Goal: Task Accomplishment & Management: Manage account settings

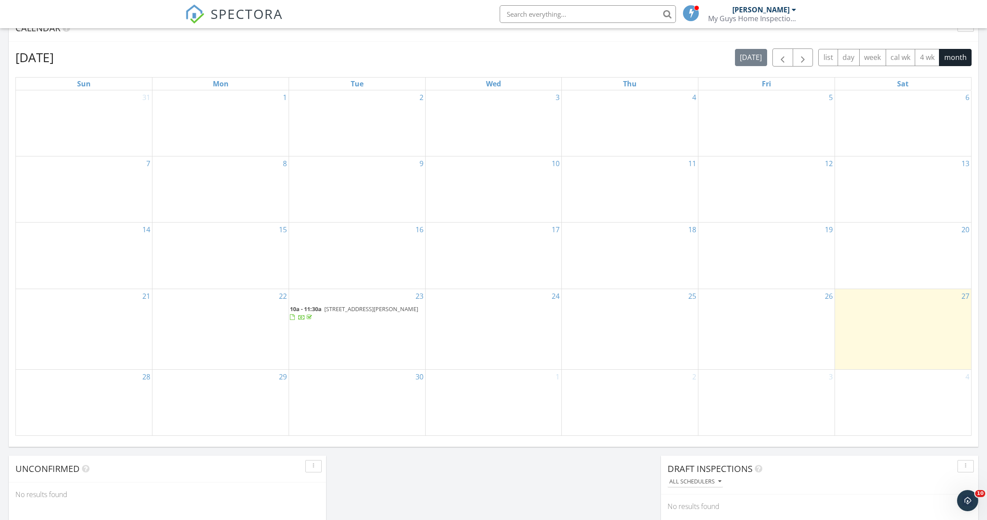
scroll to position [379, 0]
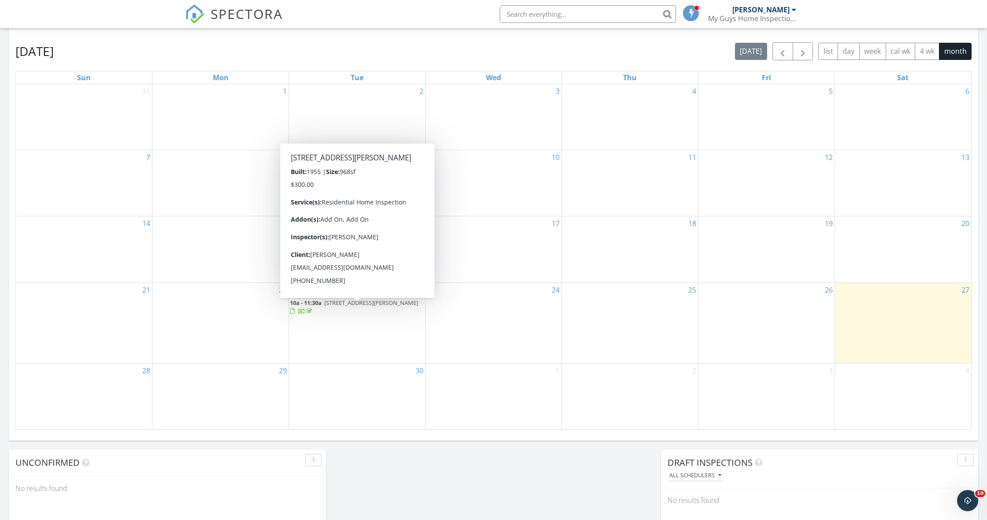
click at [334, 307] on span "401 Corbin Ave, Live Oak 32064" at bounding box center [371, 303] width 94 height 8
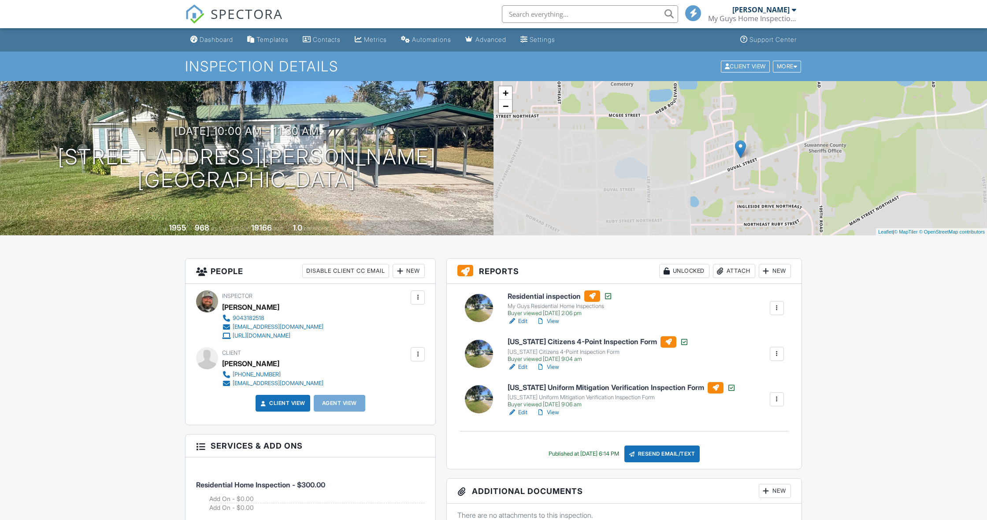
scroll to position [77, 0]
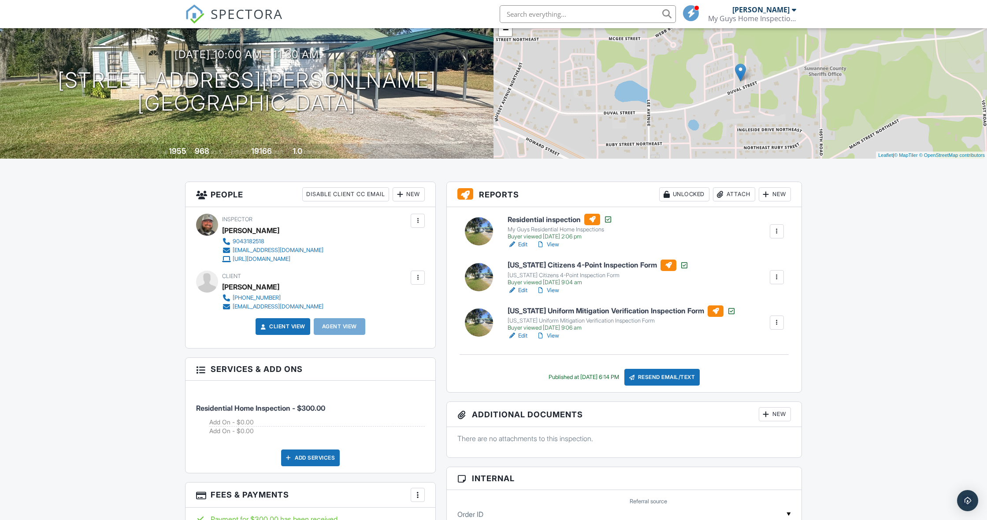
click at [660, 268] on div at bounding box center [668, 264] width 16 height 11
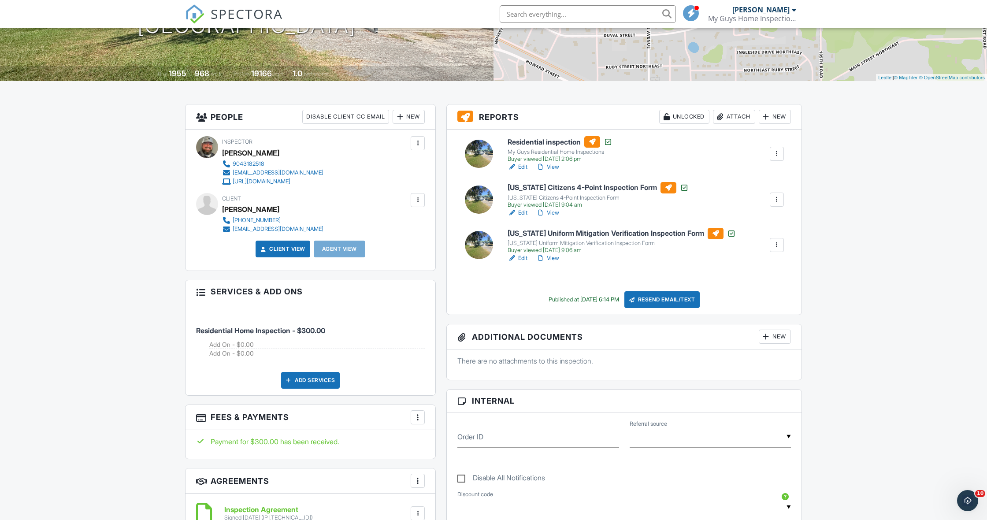
click at [774, 203] on div at bounding box center [776, 199] width 9 height 9
drag, startPoint x: 421, startPoint y: 248, endPoint x: 401, endPoint y: 248, distance: 19.4
click at [416, 248] on div "Client View Agent View" at bounding box center [310, 252] width 239 height 23
click at [284, 242] on div "Client View" at bounding box center [283, 249] width 55 height 17
click at [270, 252] on link "Client View" at bounding box center [282, 249] width 47 height 9
